Goal: Check status: Check status

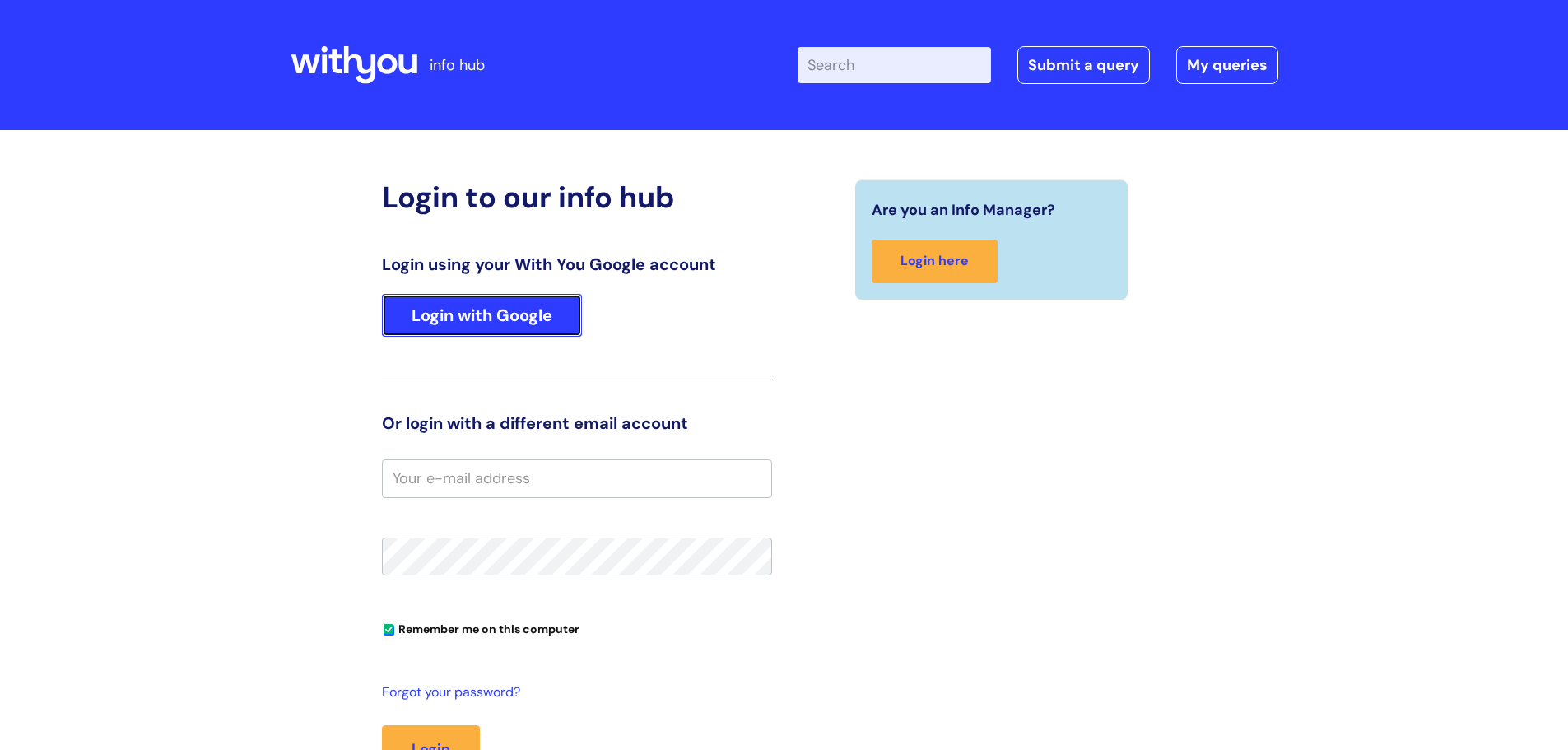
click at [494, 304] on link "Login with Google" at bounding box center [481, 315] width 200 height 43
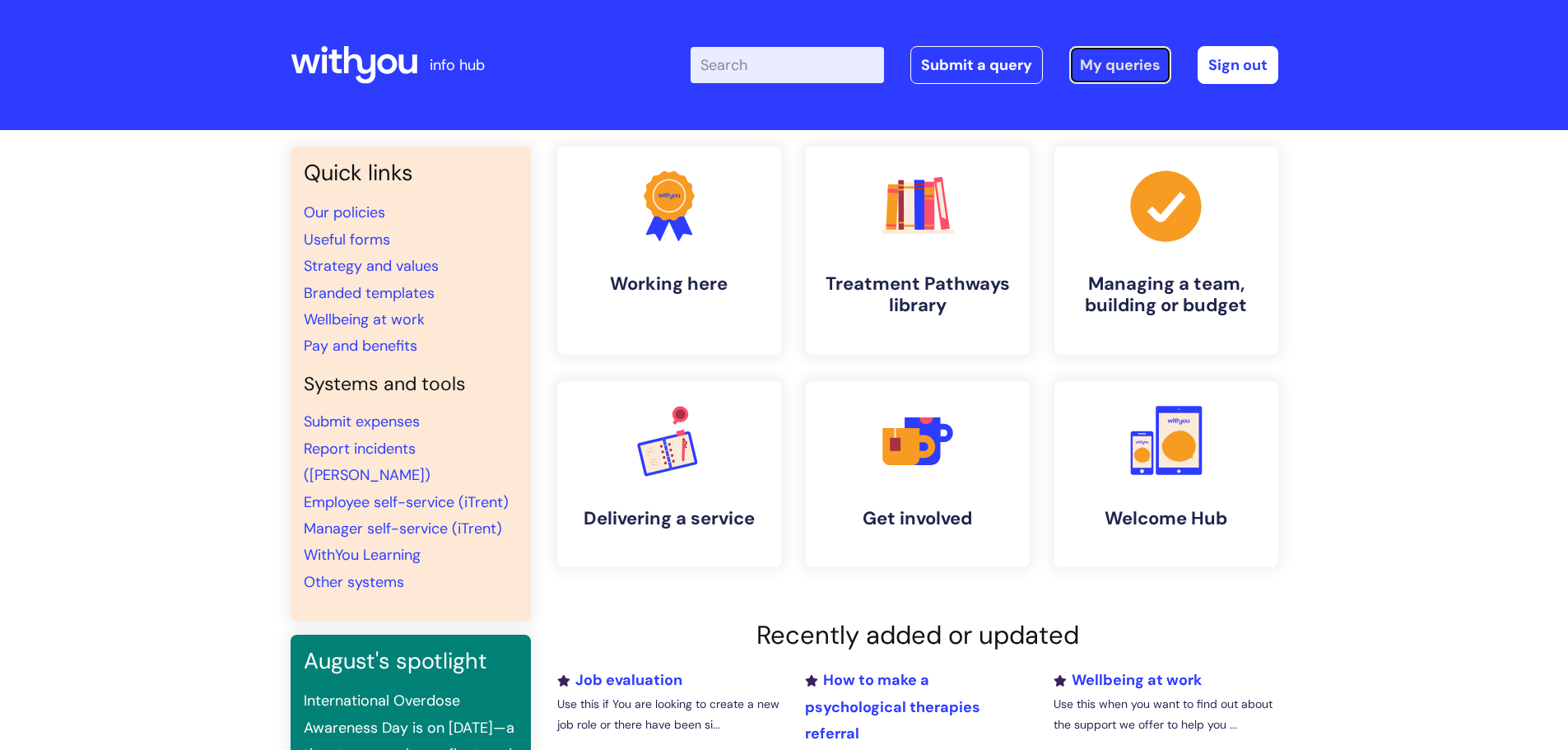
click at [1131, 69] on link "My queries" at bounding box center [1120, 65] width 102 height 38
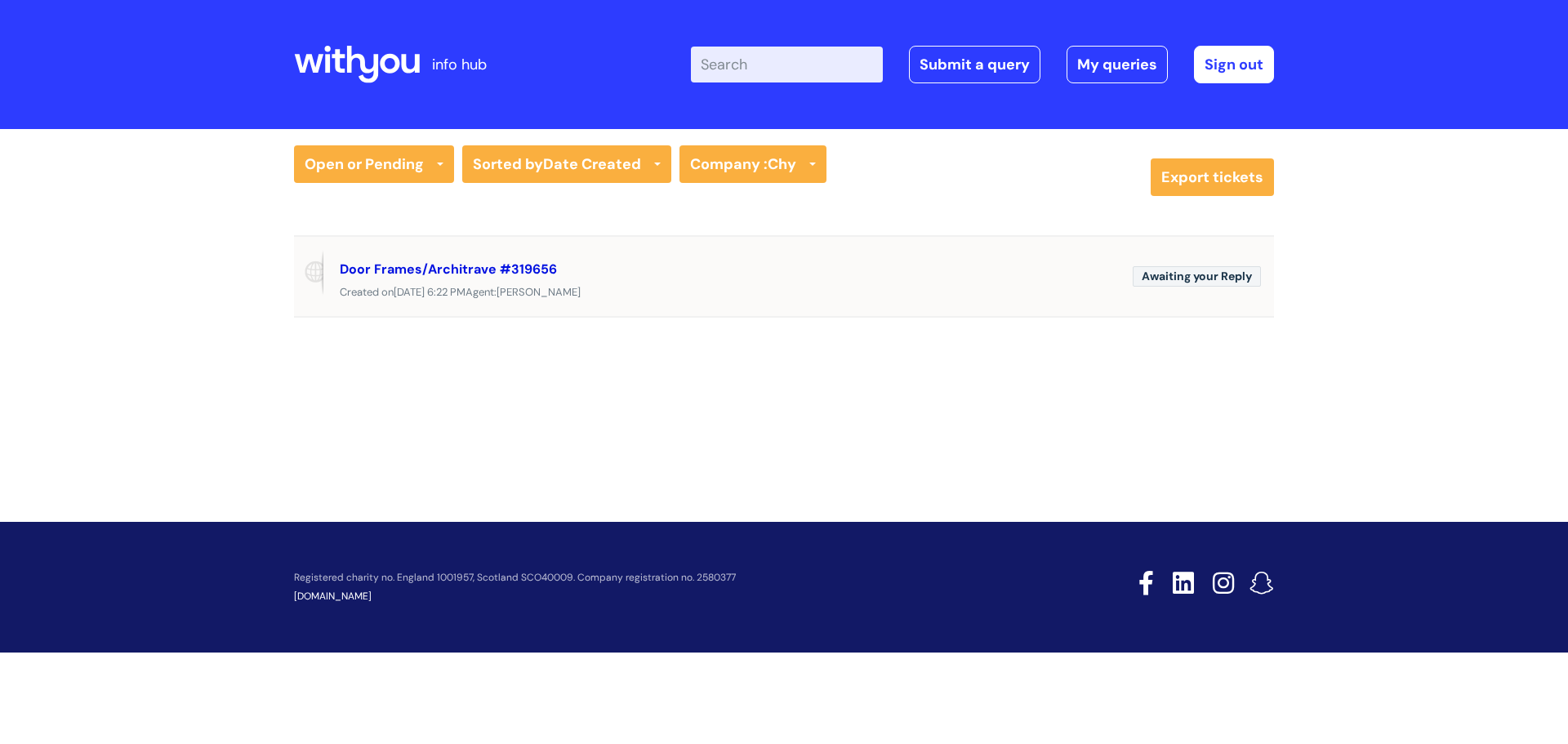
click at [427, 273] on link "Door Frames/Architrave #319656" at bounding box center [448, 270] width 217 height 17
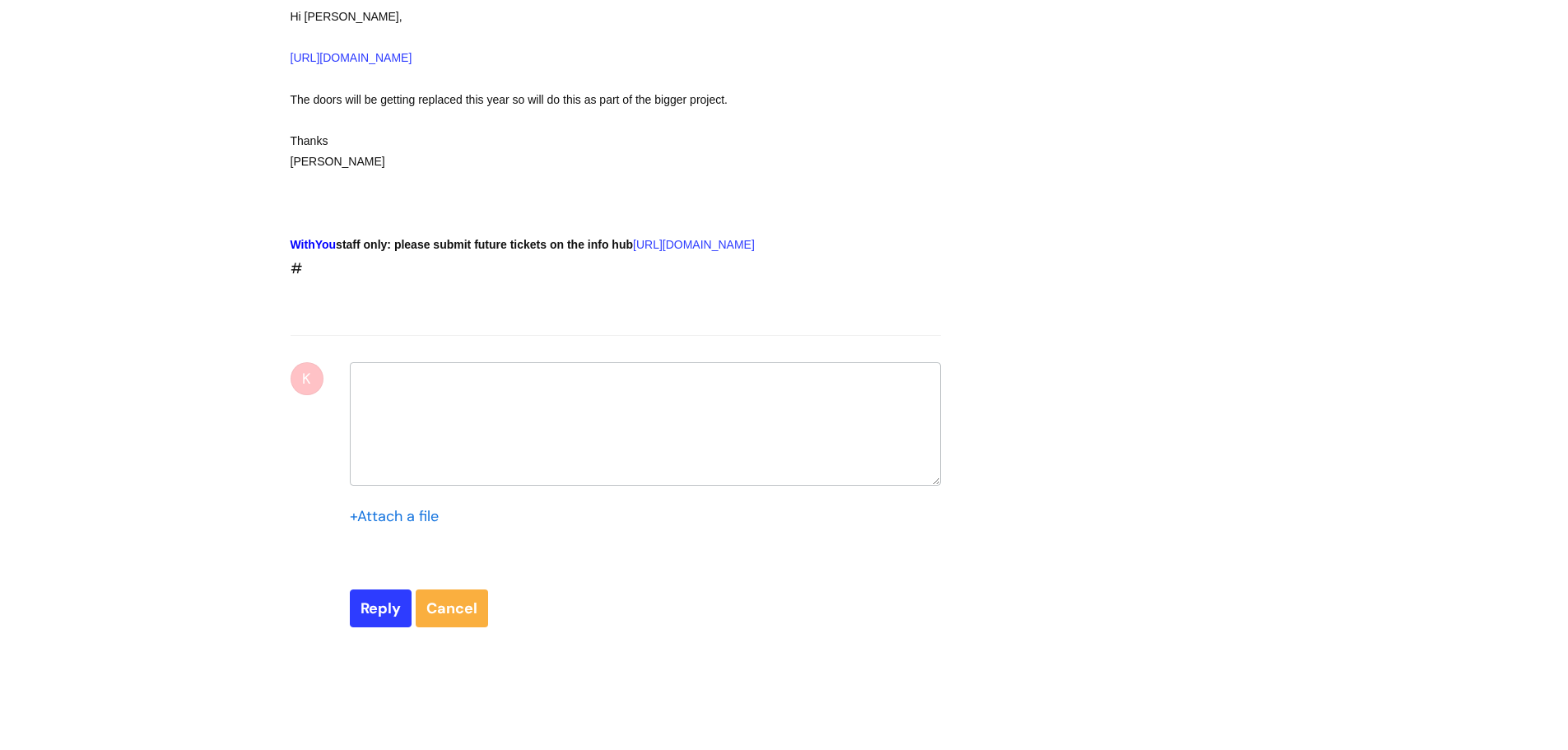
select select "Facilities Support"
select select "Truro Chy"
select select "Fixtures, Fittings, and Furniture"
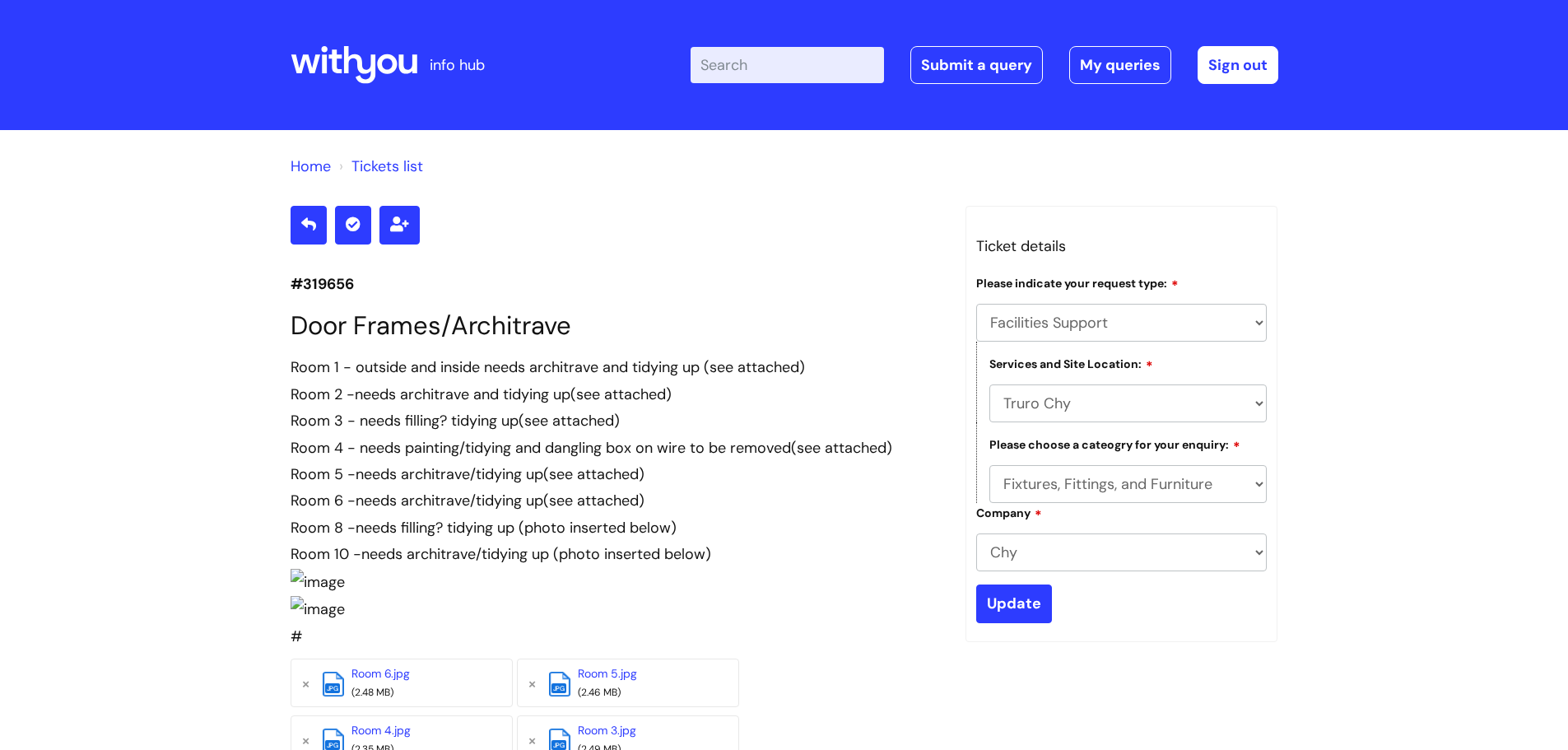
click at [311, 164] on link "Home" at bounding box center [311, 166] width 40 height 20
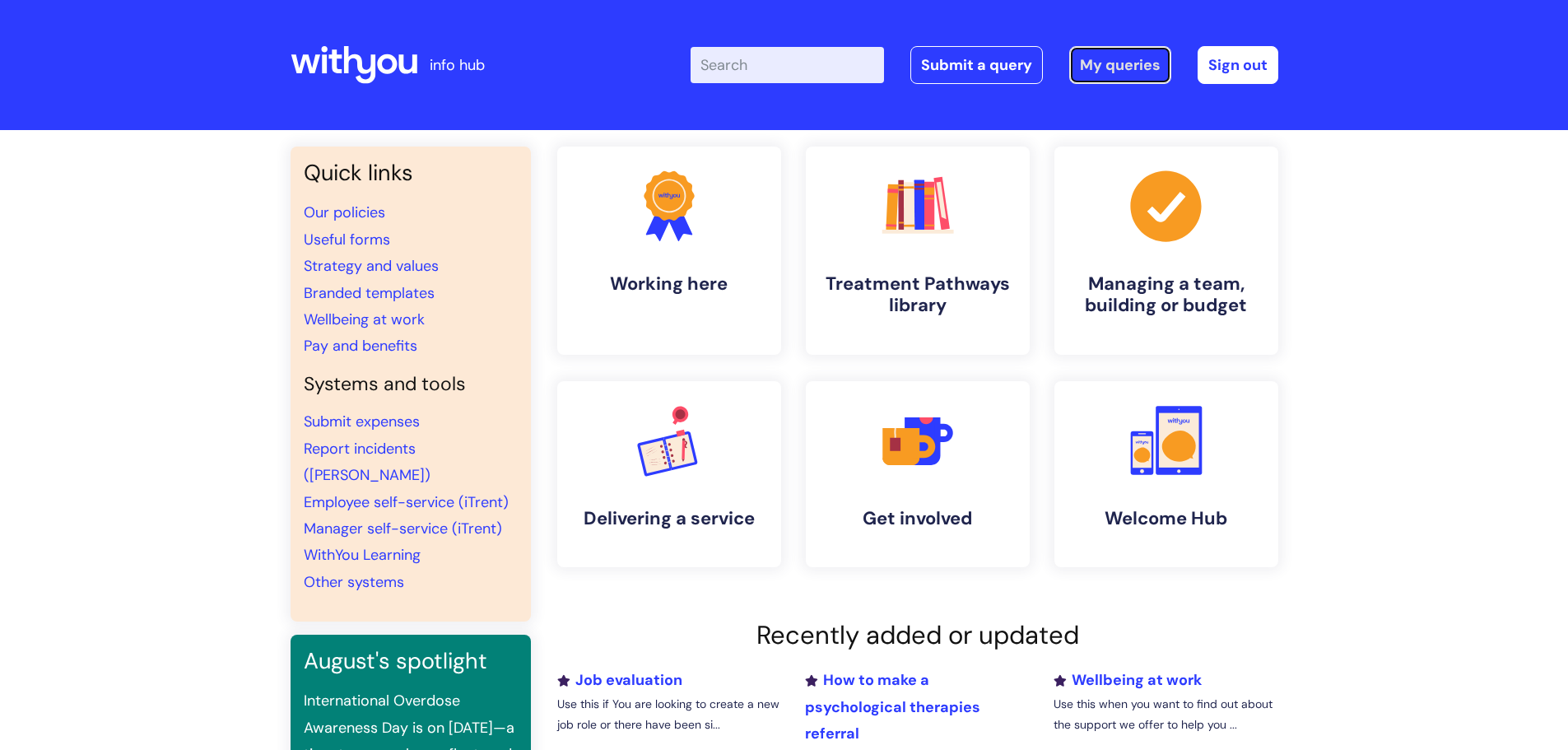
click at [1126, 68] on link "My queries" at bounding box center [1120, 65] width 102 height 38
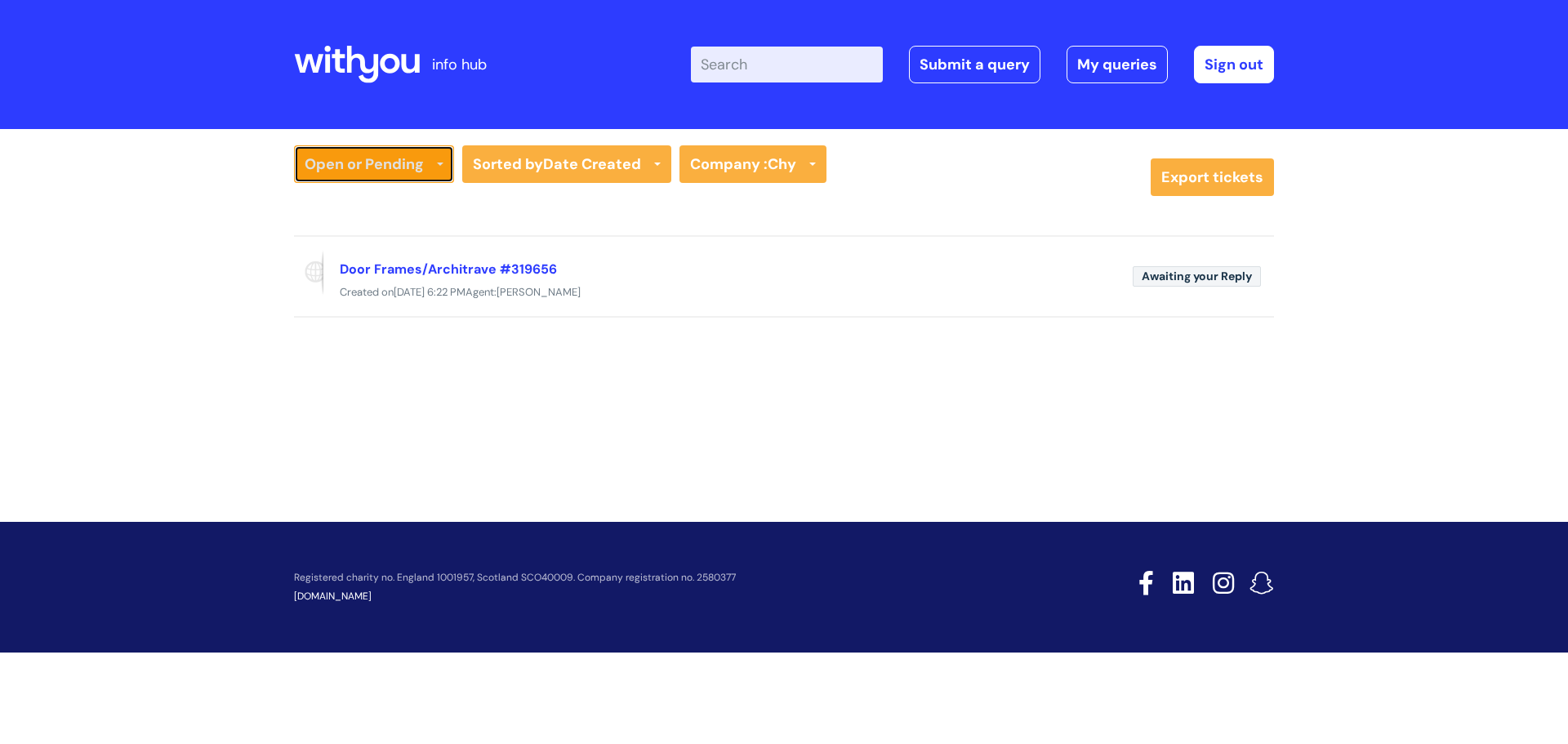
click at [437, 161] on link "Open or Pending" at bounding box center [374, 164] width 160 height 38
click at [398, 249] on link "Resolved or Closed" at bounding box center [374, 244] width 160 height 23
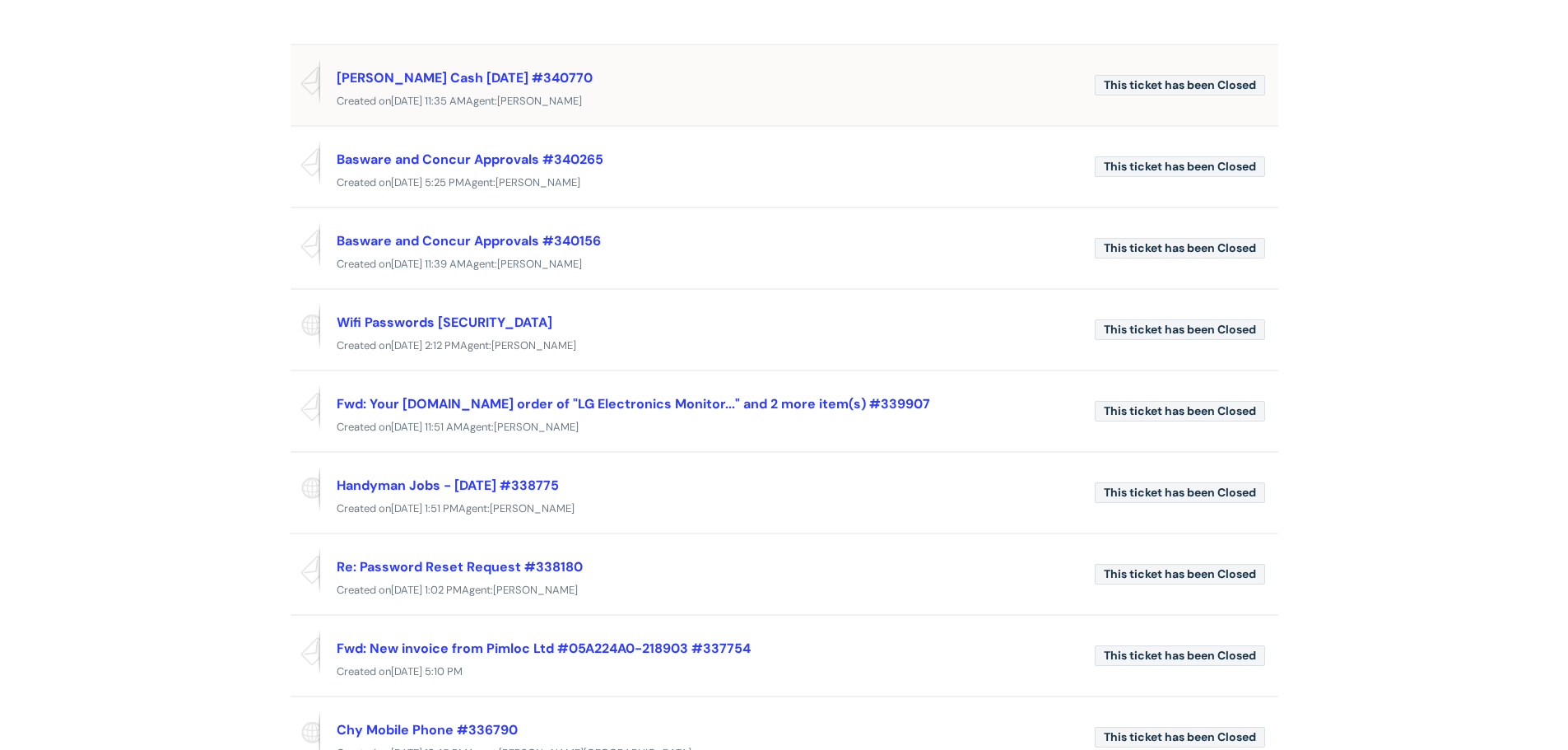
scroll to position [247, 0]
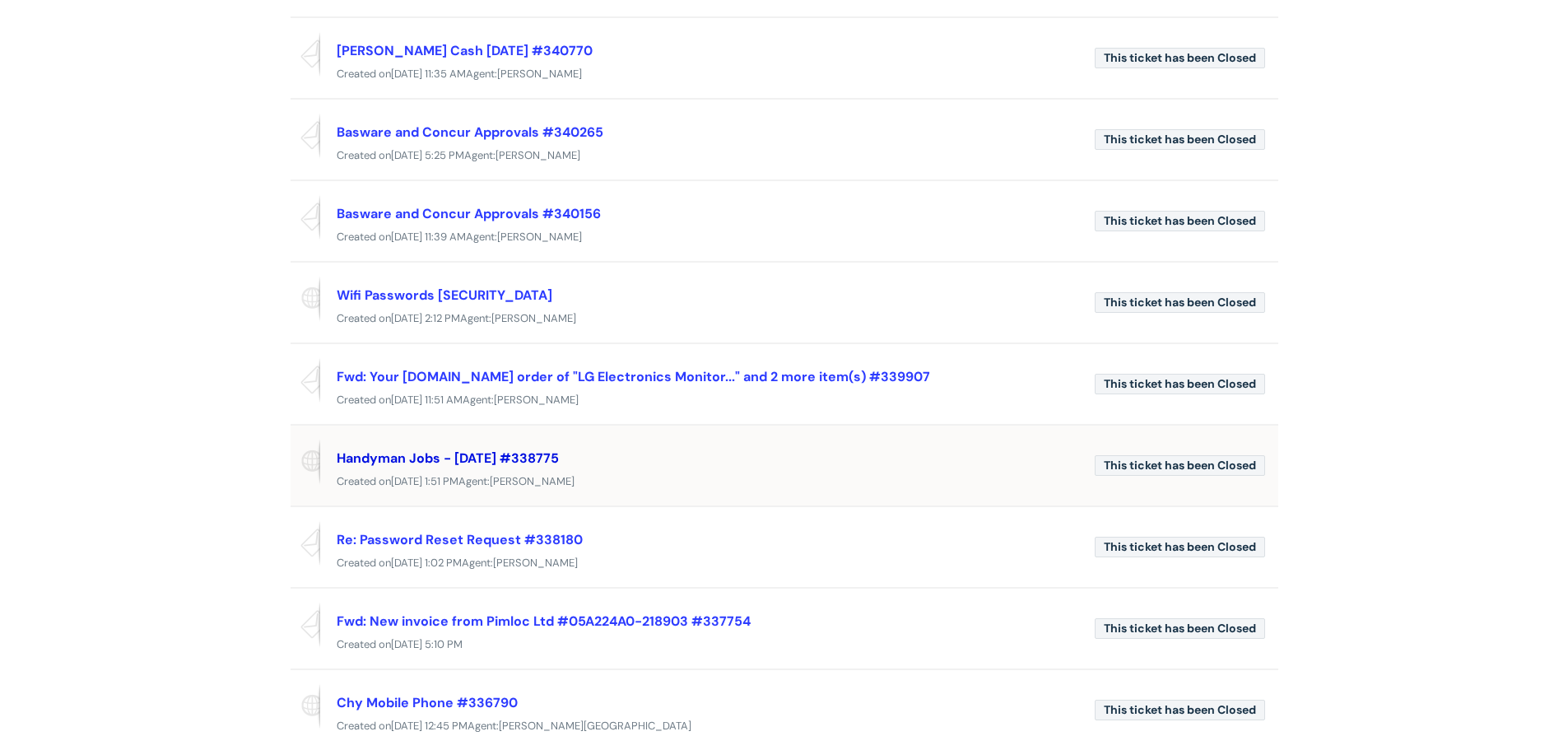
click at [559, 452] on link "Handyman Jobs - Wednesday 30th July #338775" at bounding box center [447, 458] width 222 height 17
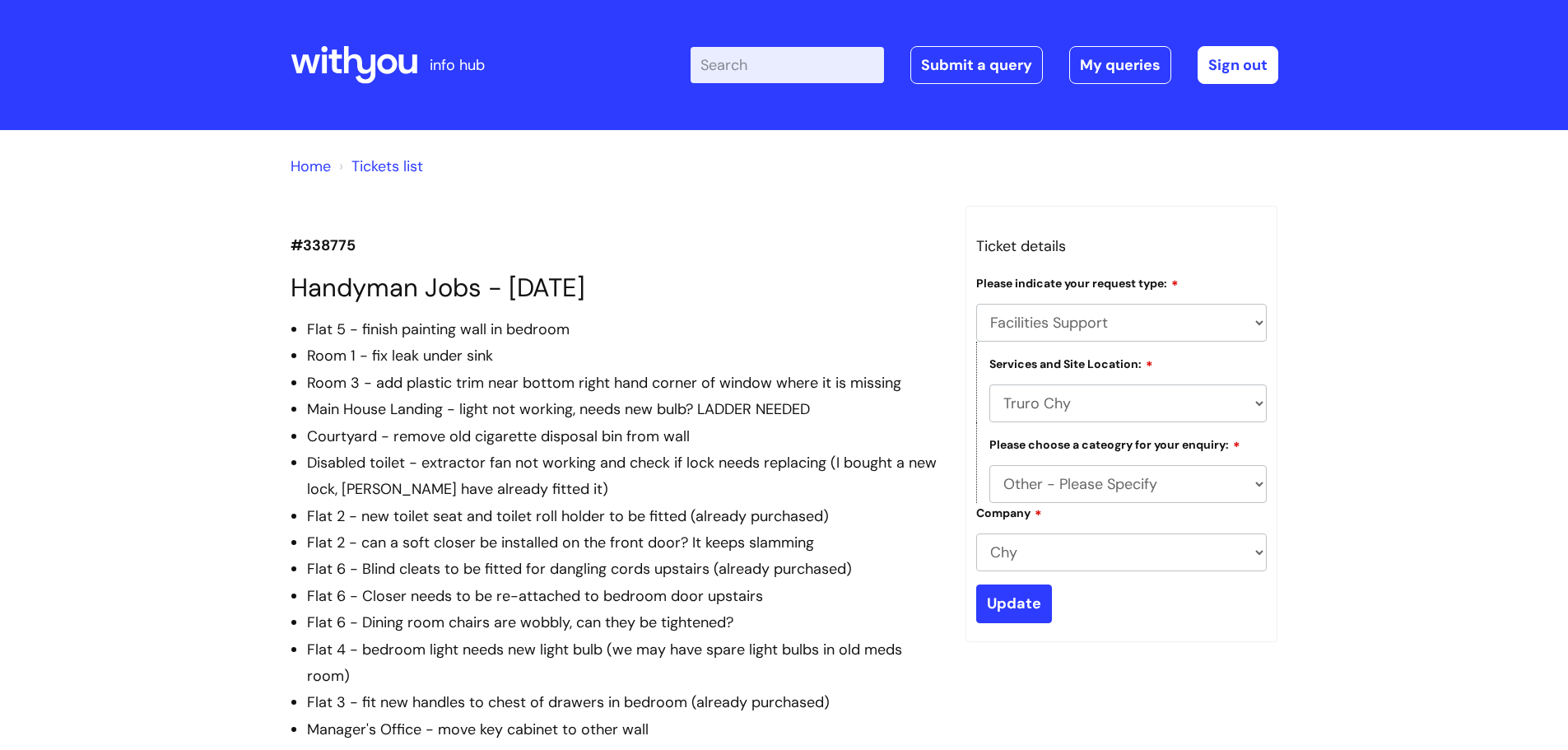
select select "Facilities Support"
select select "Truro Chy"
select select "Other - Please Specify"
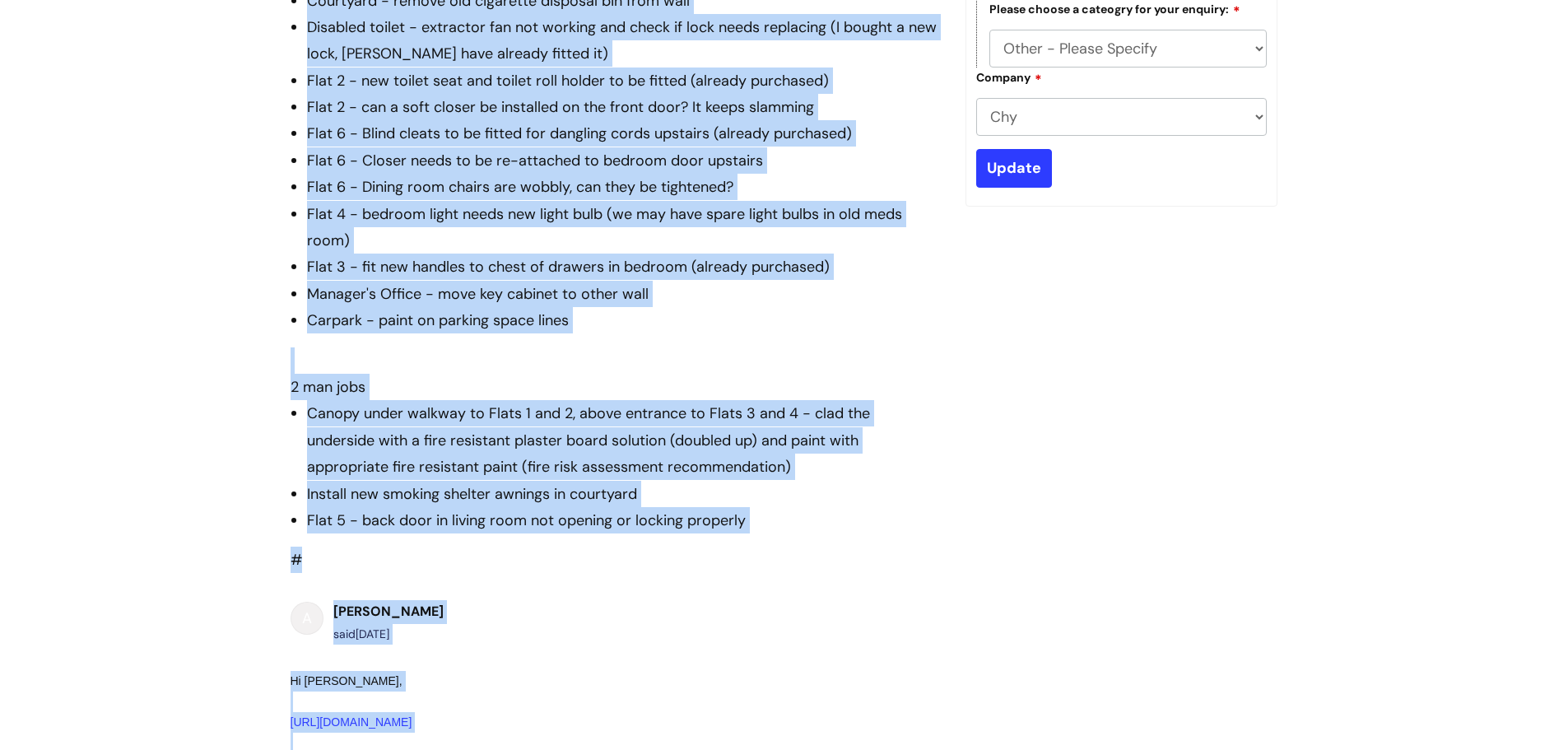
scroll to position [634, 0]
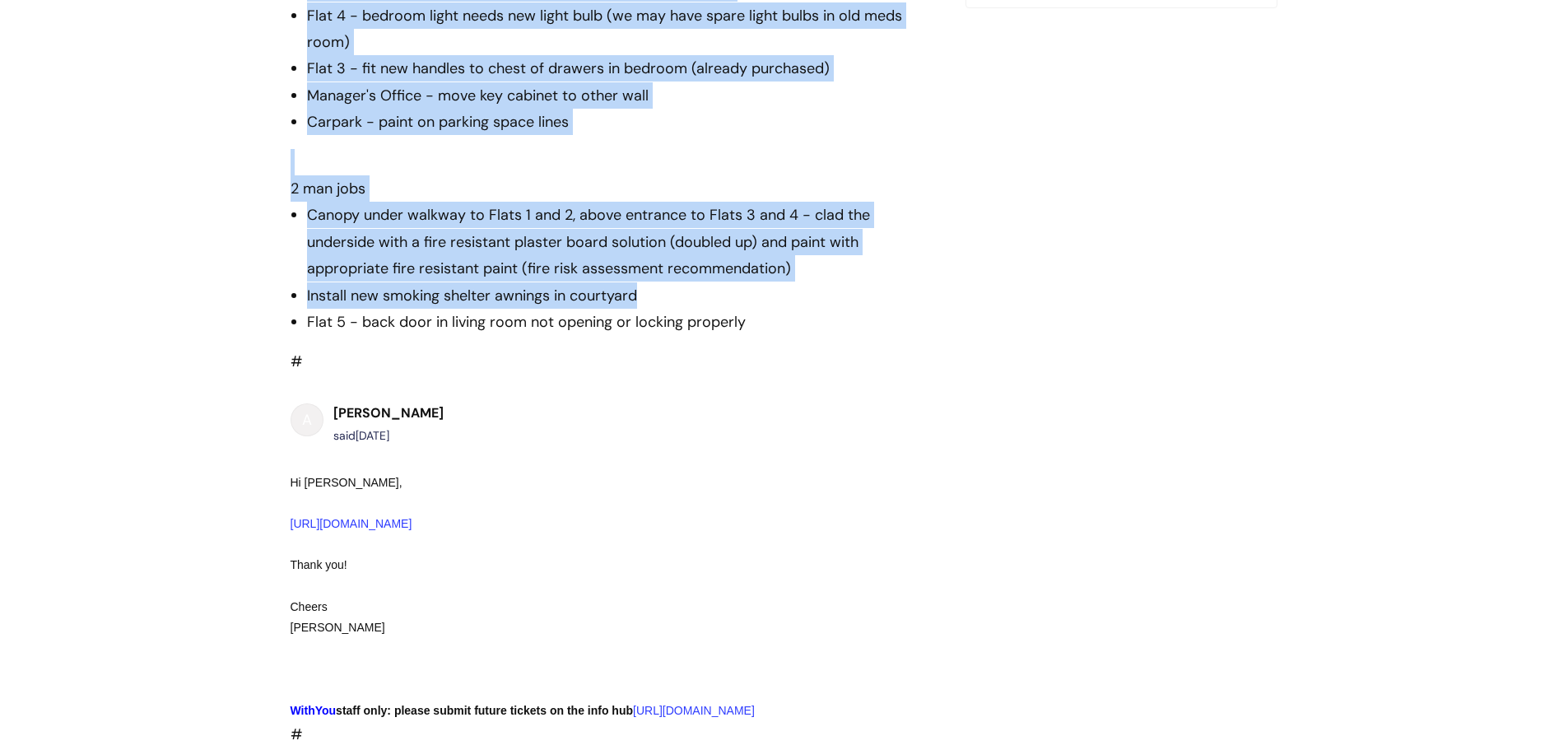
drag, startPoint x: 309, startPoint y: 326, endPoint x: 814, endPoint y: 290, distance: 506.3
click at [814, 290] on div "Flat 5 - finish painting wall in bedroom Room 1 - fix leak under sink Room 3 - …" at bounding box center [616, 9] width 650 height 653
copy div "Flat 5 - finish painting wall in bedroom Room 1 - fix leak under sink Room 3 - …"
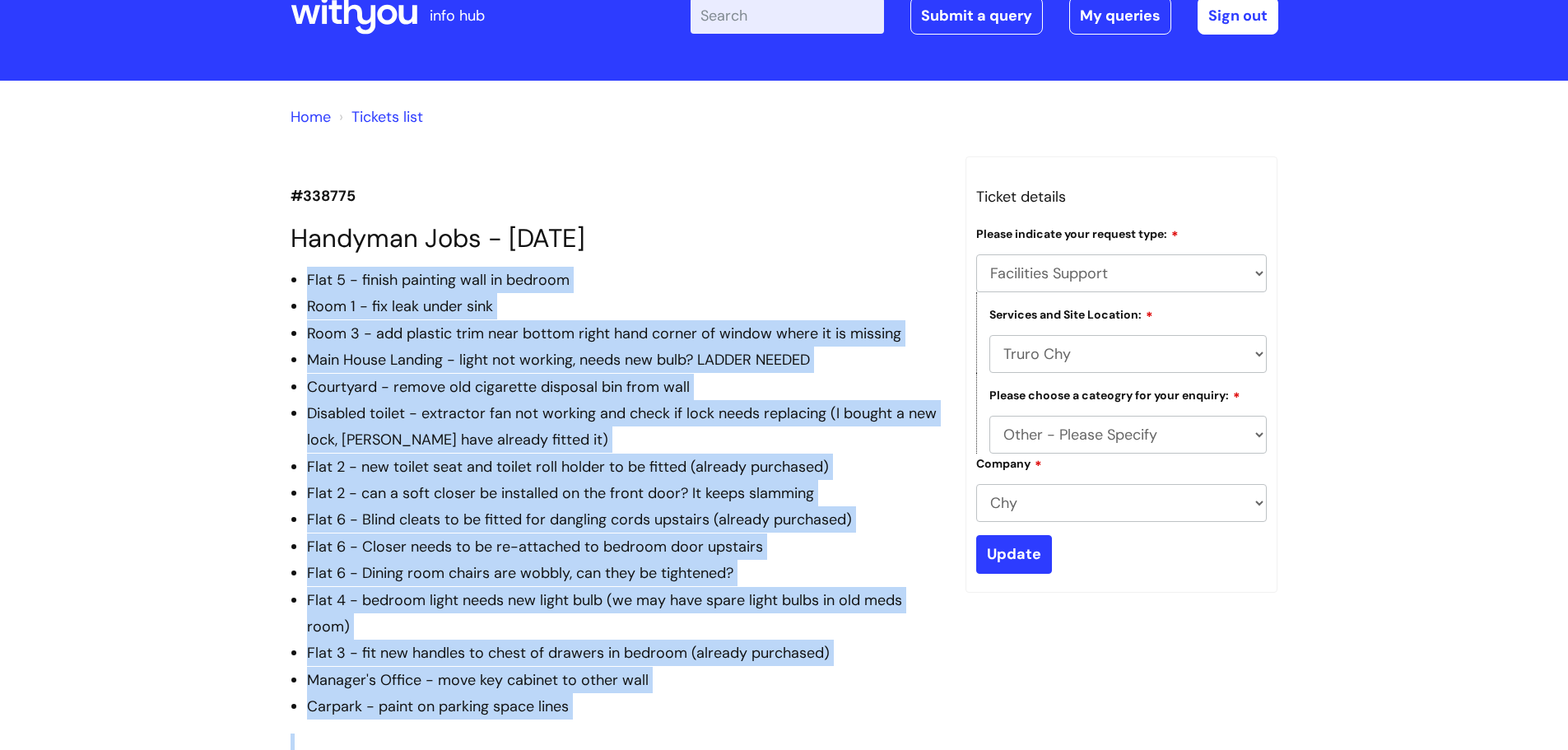
scroll to position [0, 0]
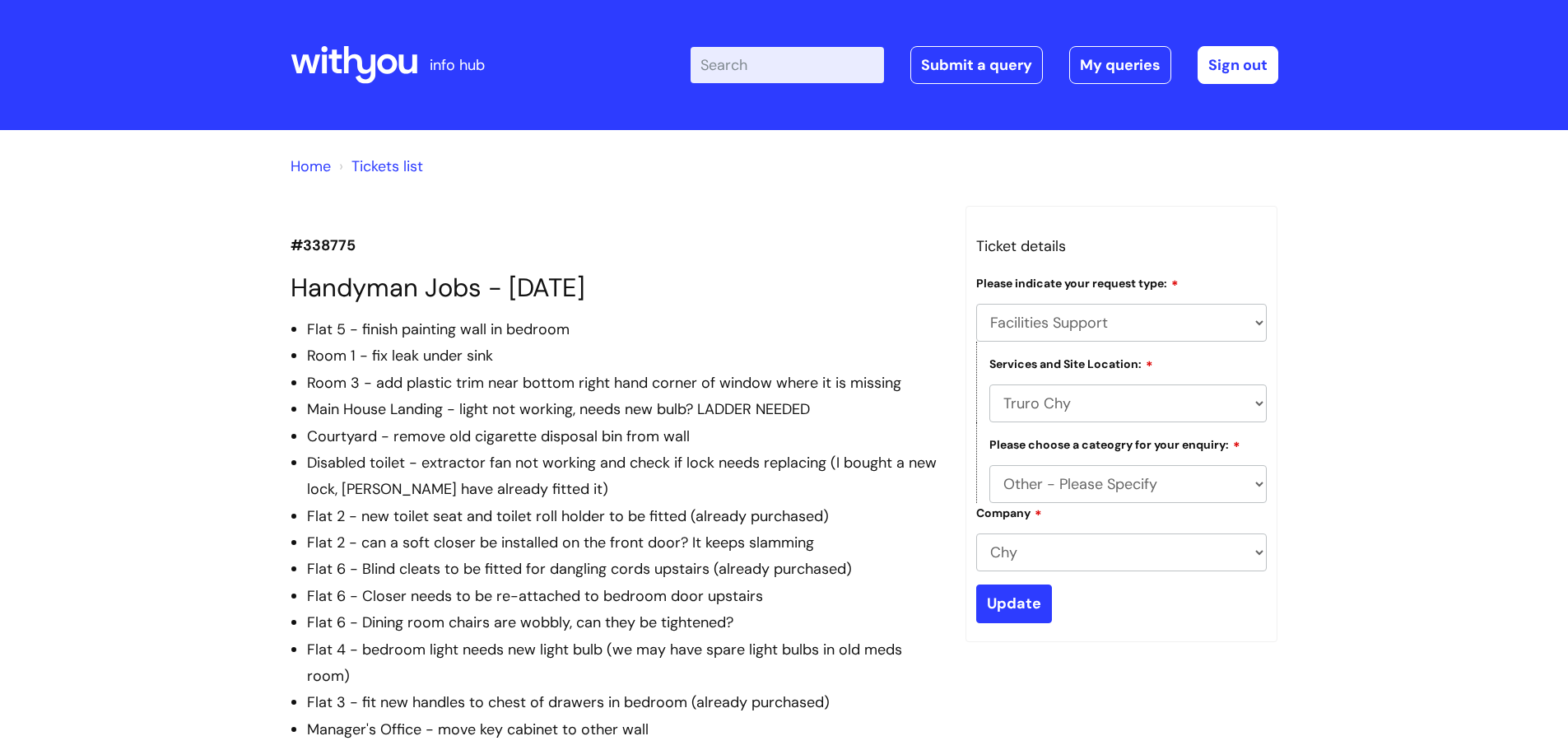
click at [365, 164] on link "Tickets list" at bounding box center [387, 166] width 72 height 20
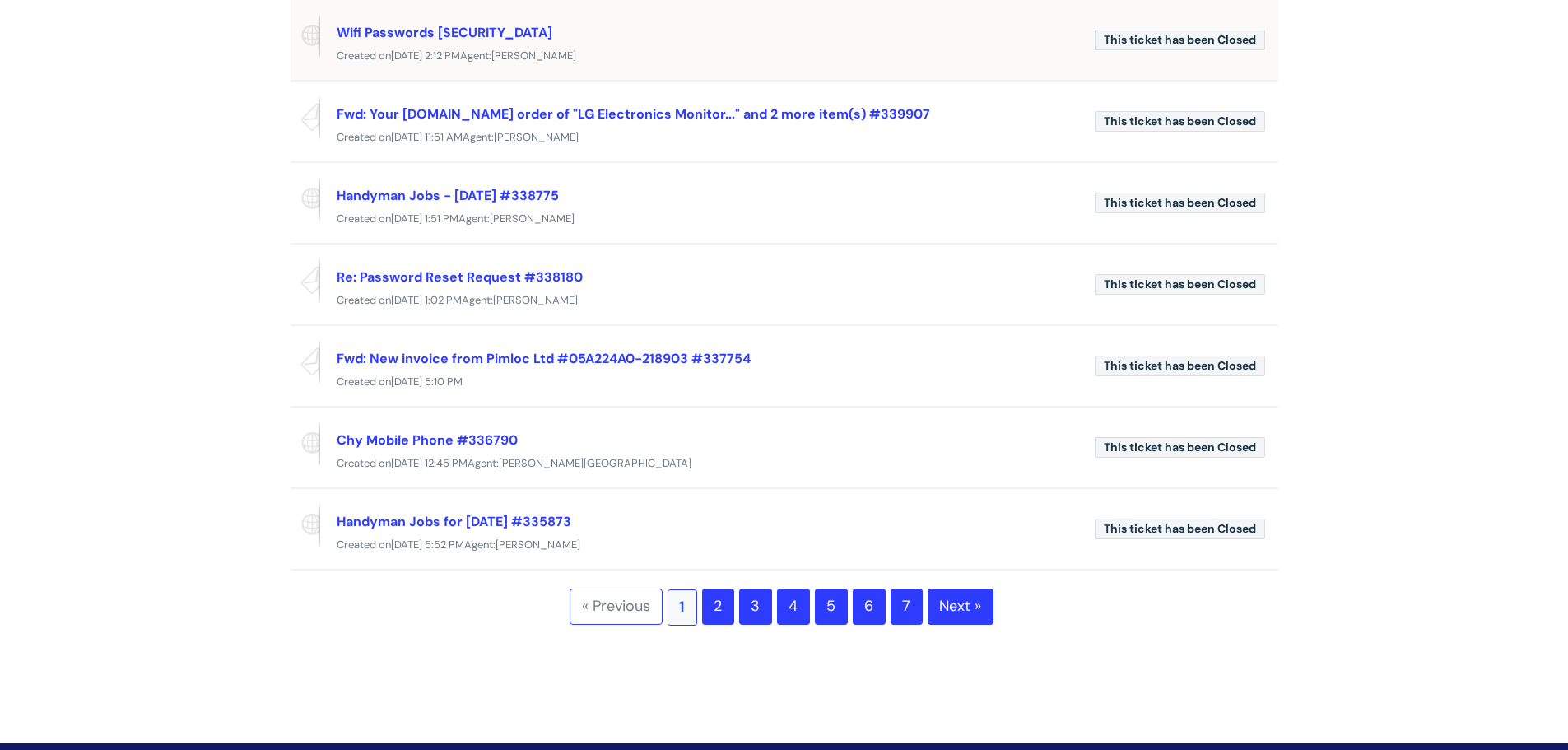
scroll to position [495, 0]
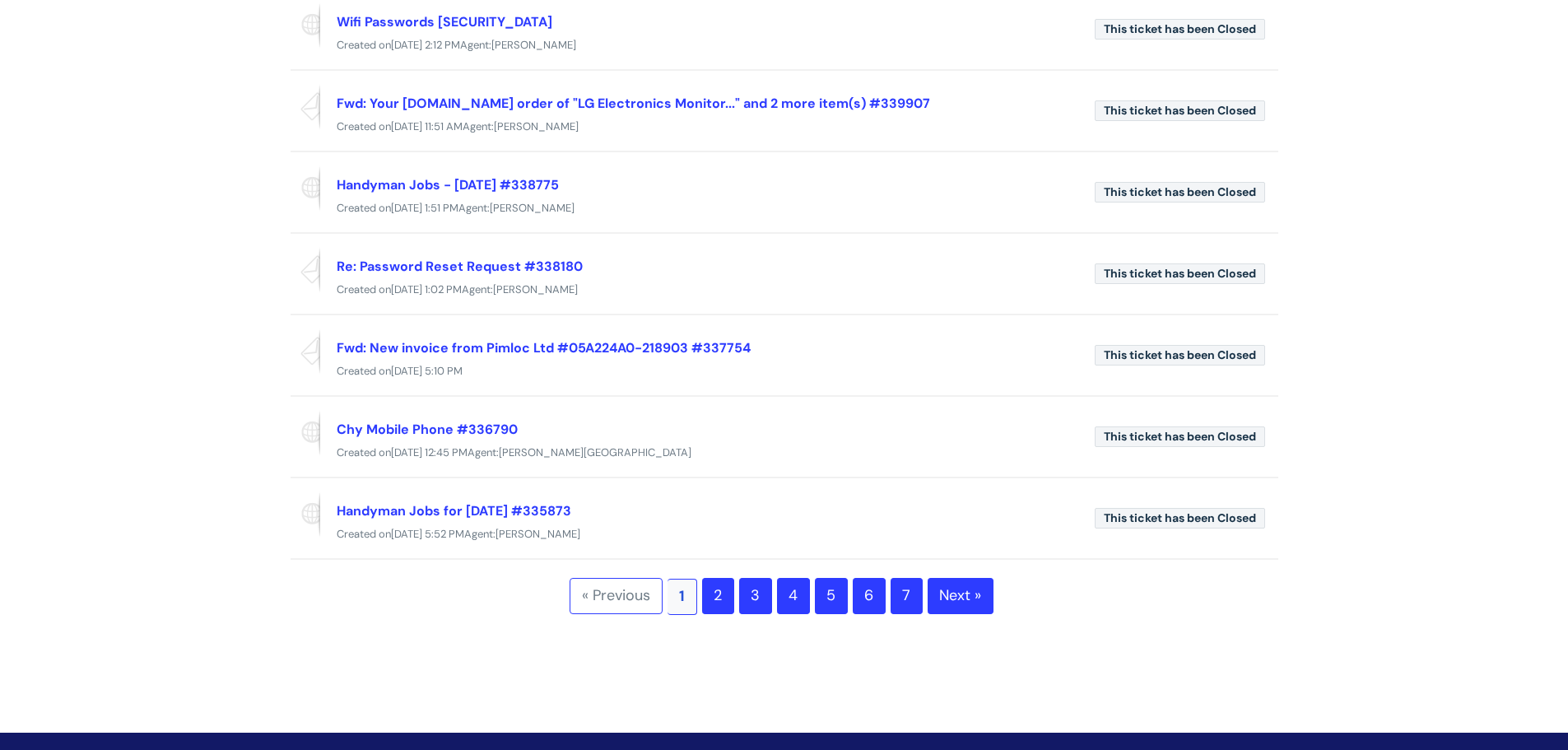
click at [702, 603] on link "2" at bounding box center [718, 596] width 33 height 36
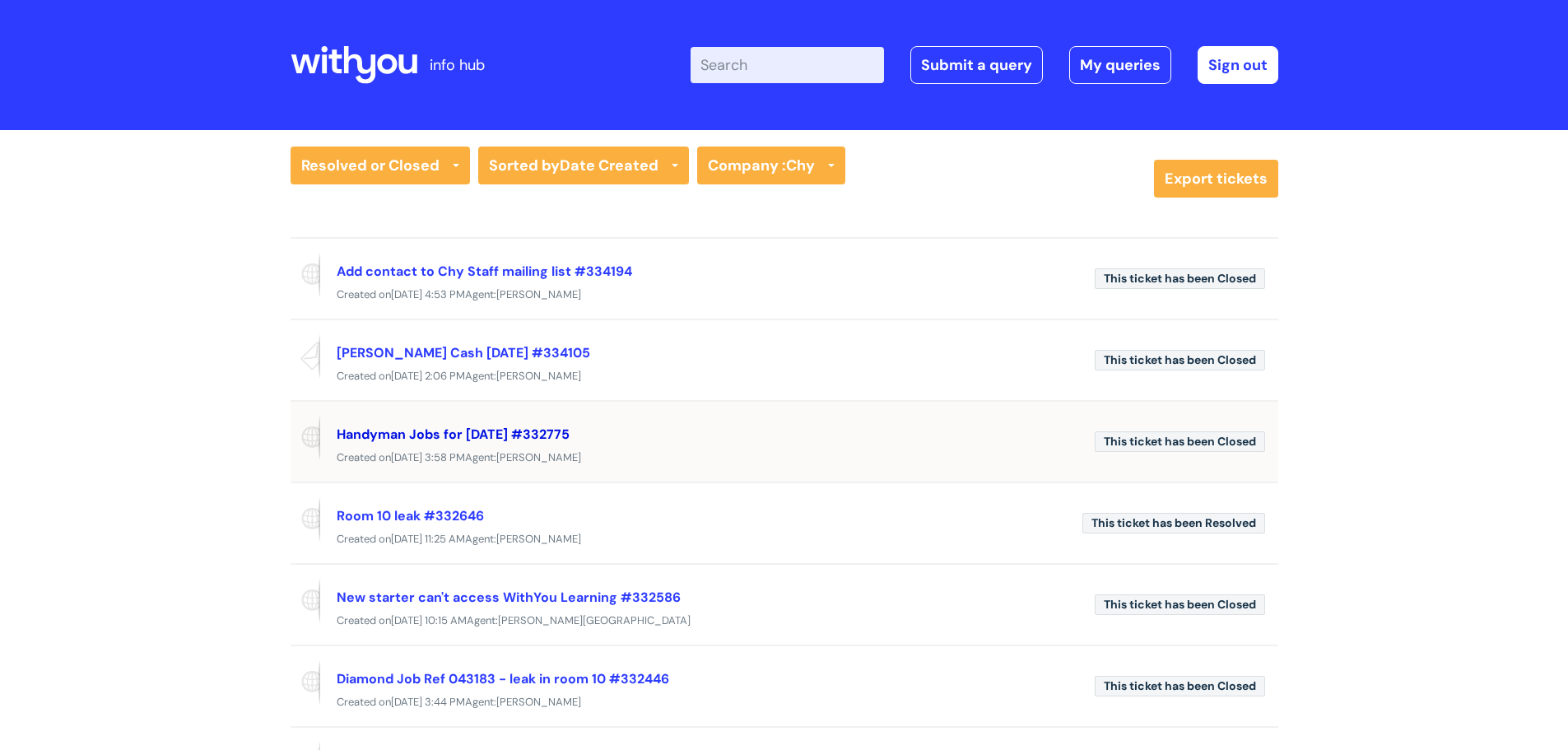
click at [546, 433] on link "Handyman Jobs for [DATE] #332775" at bounding box center [453, 434] width 233 height 17
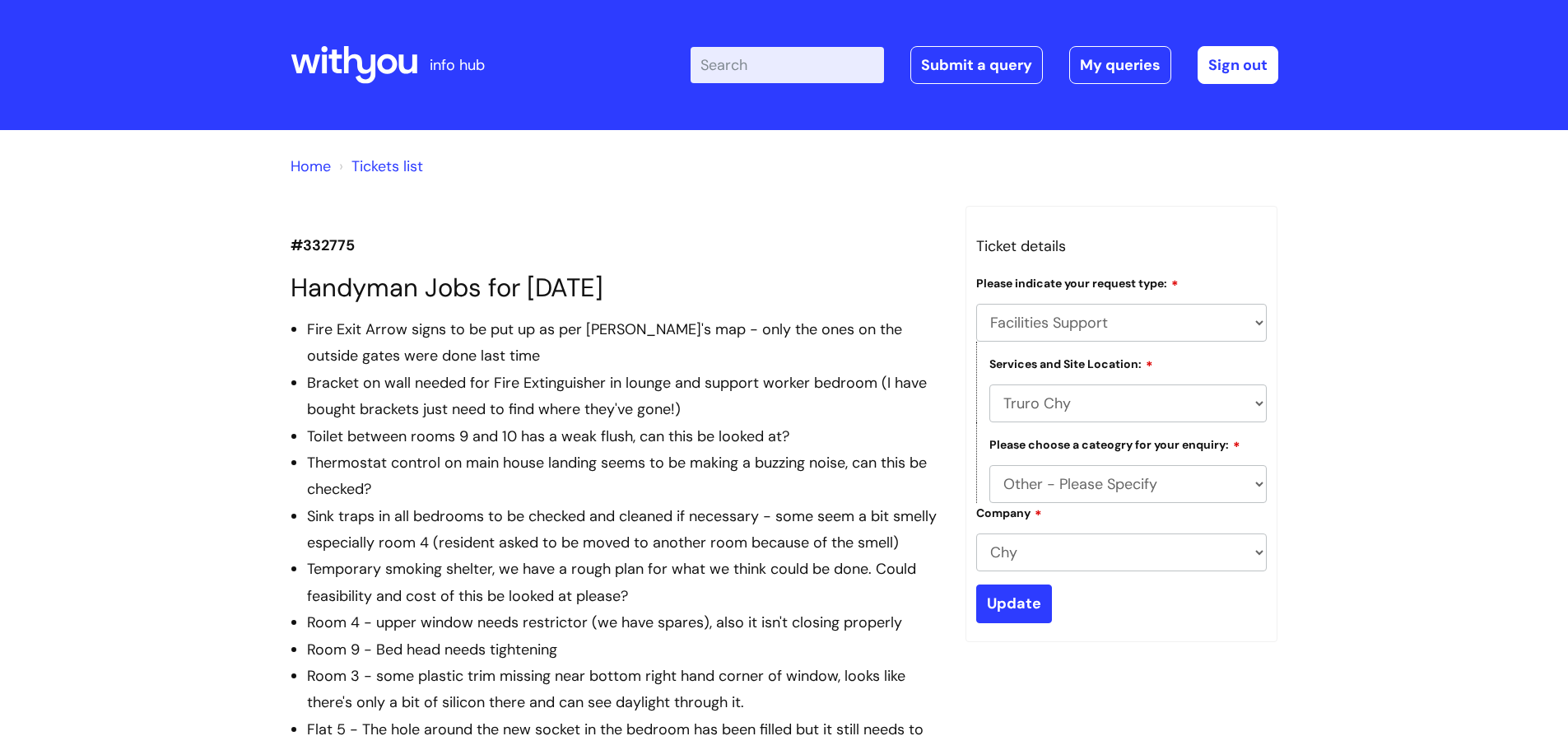
select select "Facilities Support"
select select "Truro Chy"
select select "Other - Please Specify"
